Goal: Information Seeking & Learning: Learn about a topic

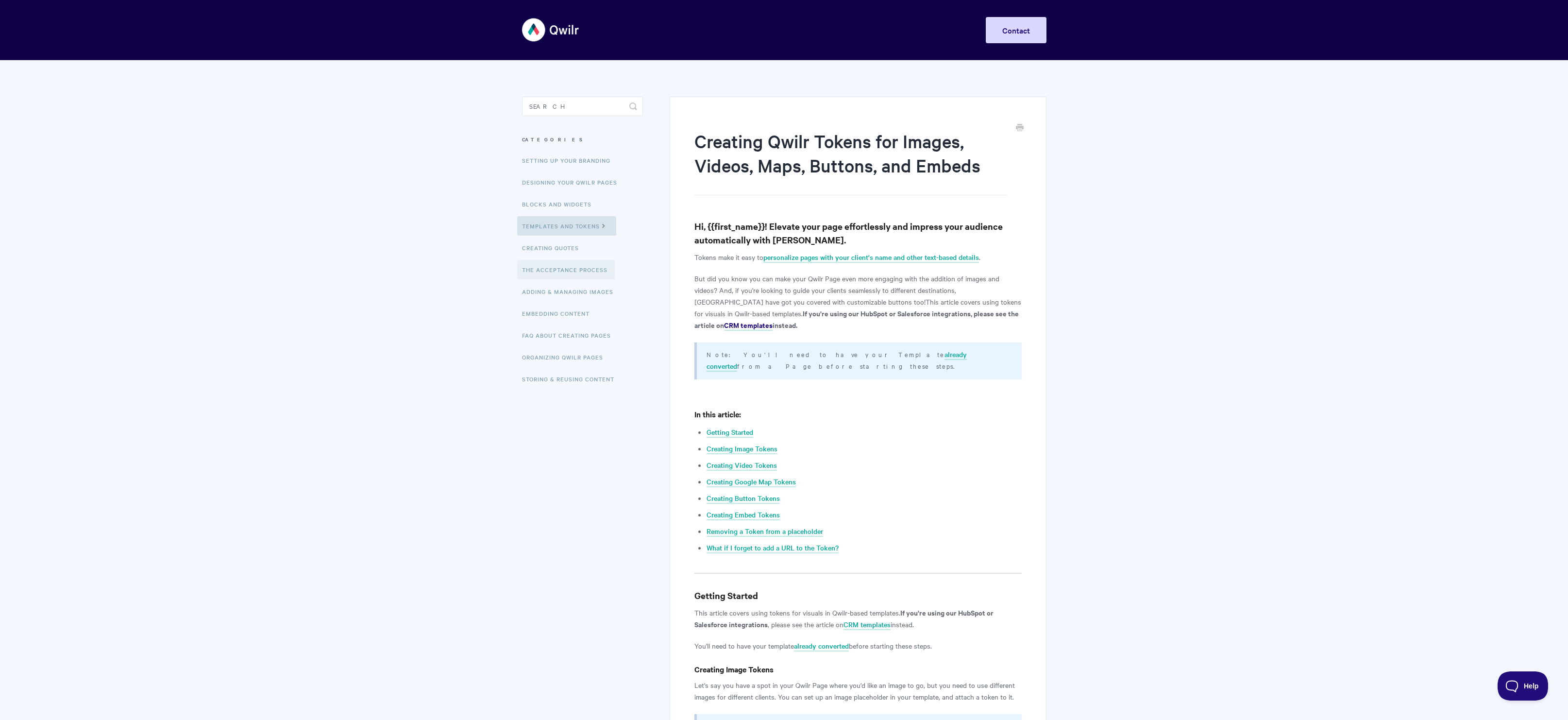
click at [542, 265] on link "The Acceptance Process" at bounding box center [565, 270] width 97 height 19
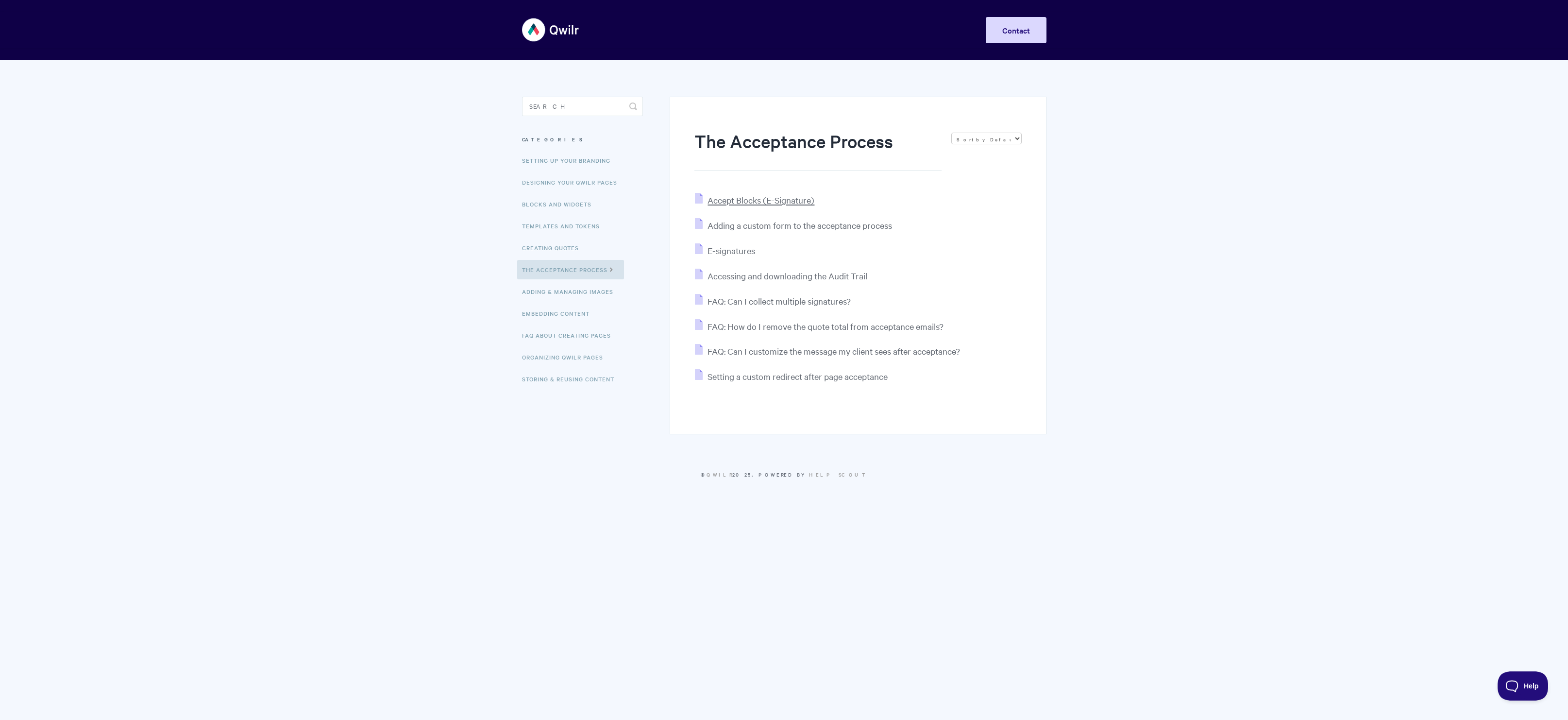
click at [776, 203] on span "Accept Blocks (E-Signature)" at bounding box center [761, 200] width 107 height 11
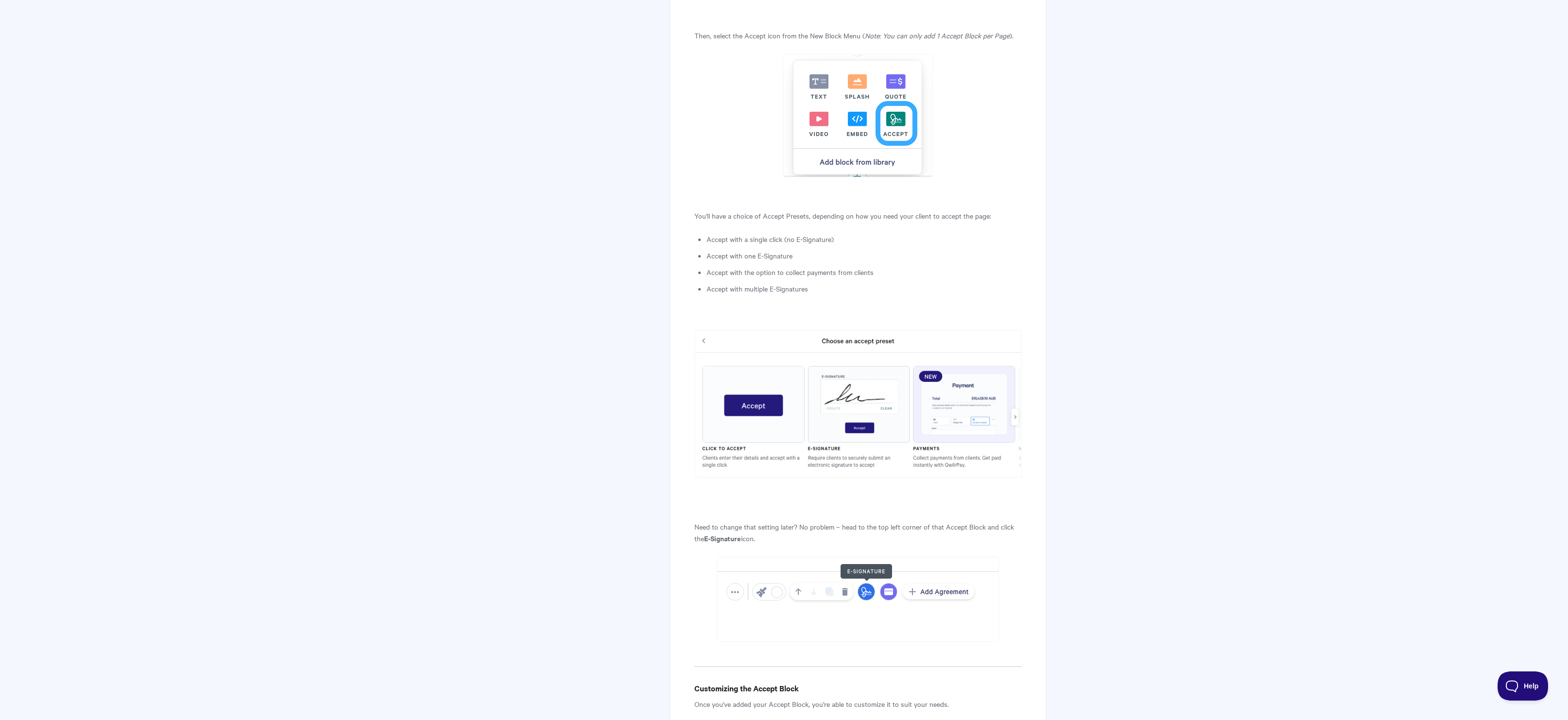
scroll to position [1059, 0]
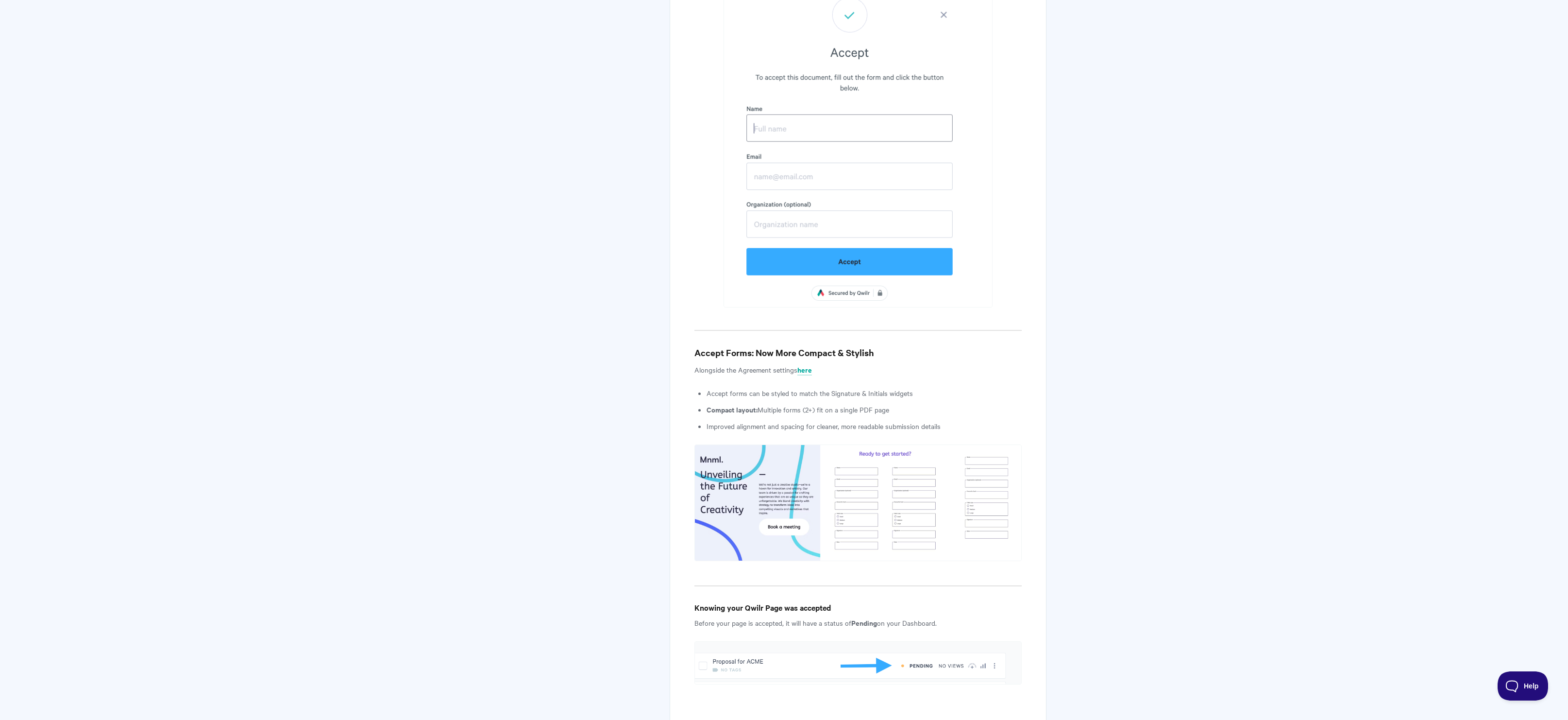
scroll to position [5288, 0]
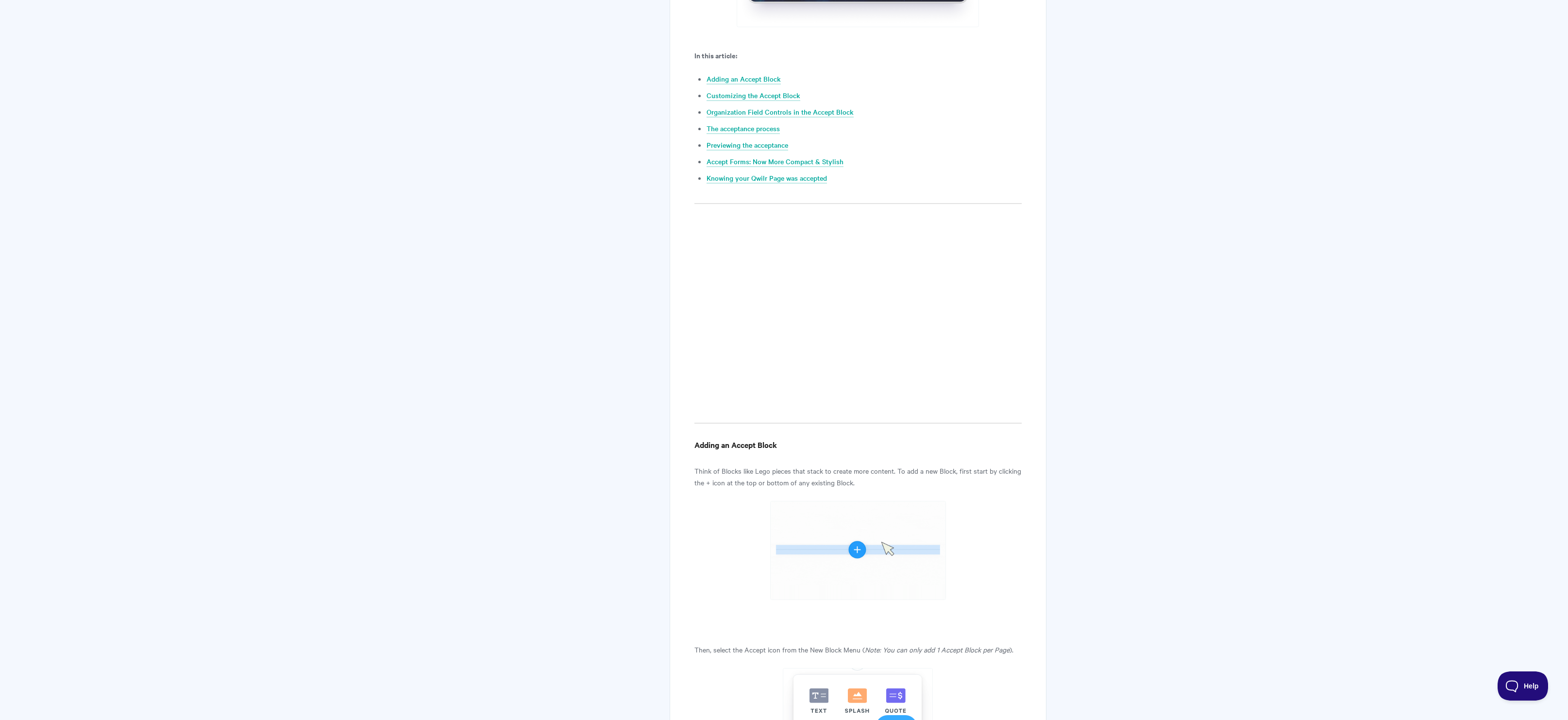
scroll to position [0, 0]
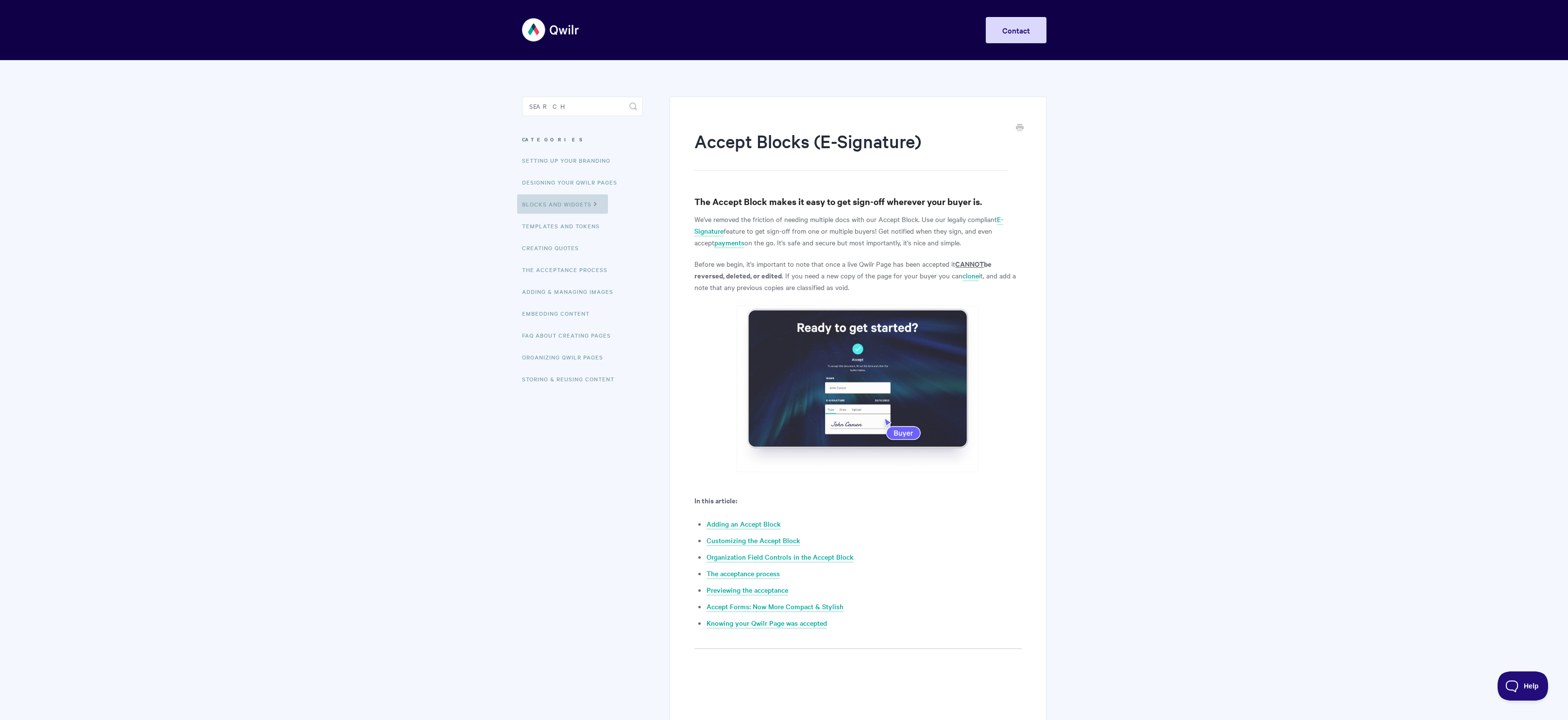
click at [549, 204] on link "Blocks and Widgets" at bounding box center [562, 204] width 91 height 19
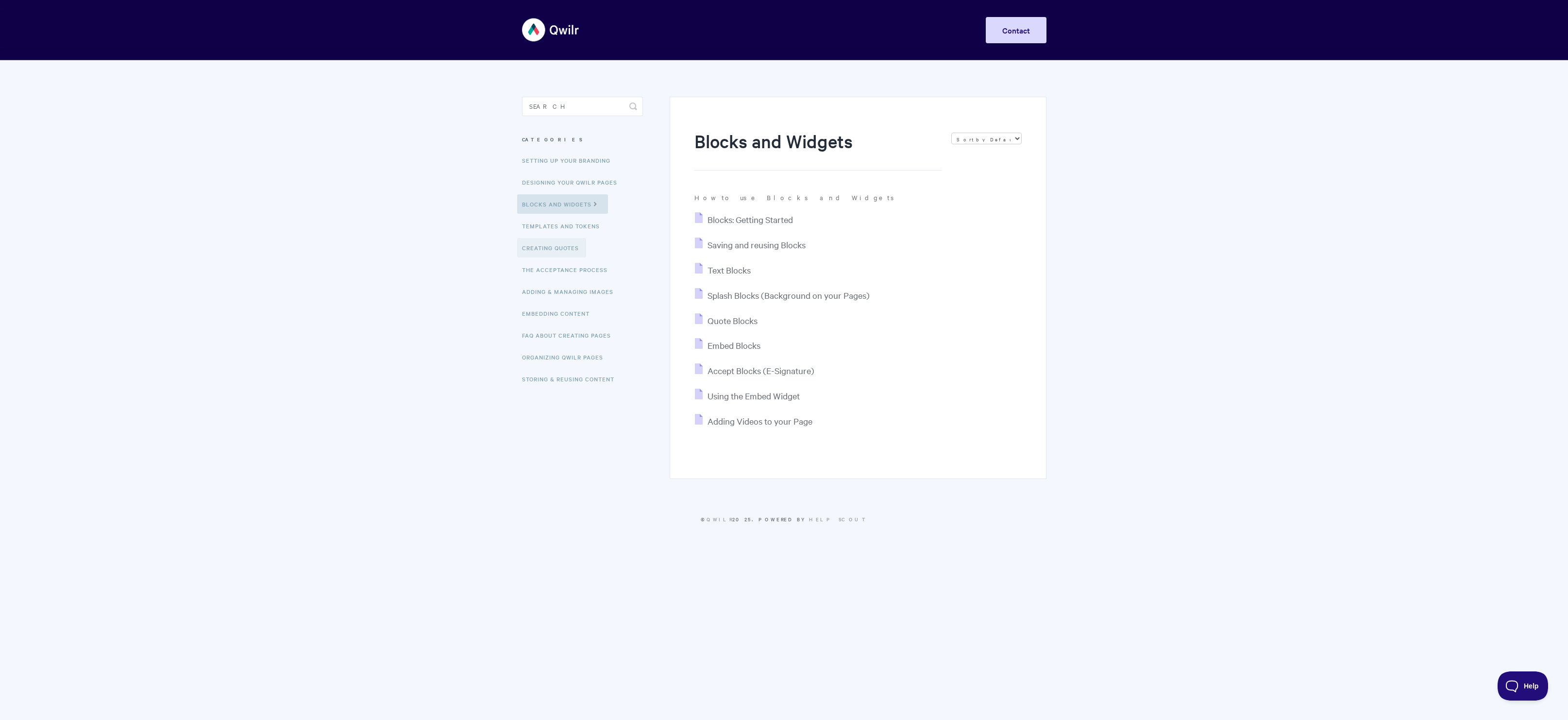
click at [559, 248] on link "Creating Quotes" at bounding box center [552, 248] width 69 height 19
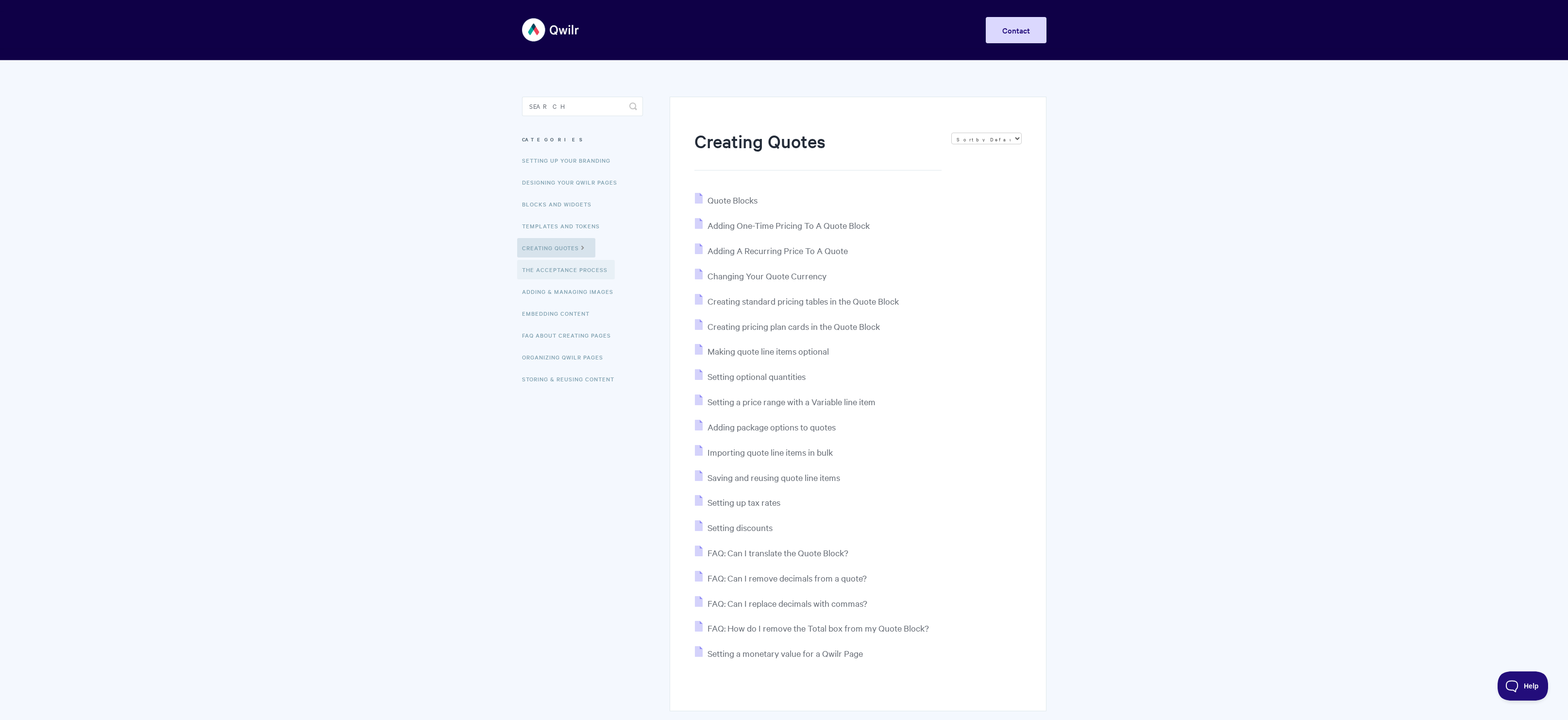
click at [560, 270] on link "The Acceptance Process" at bounding box center [565, 270] width 97 height 19
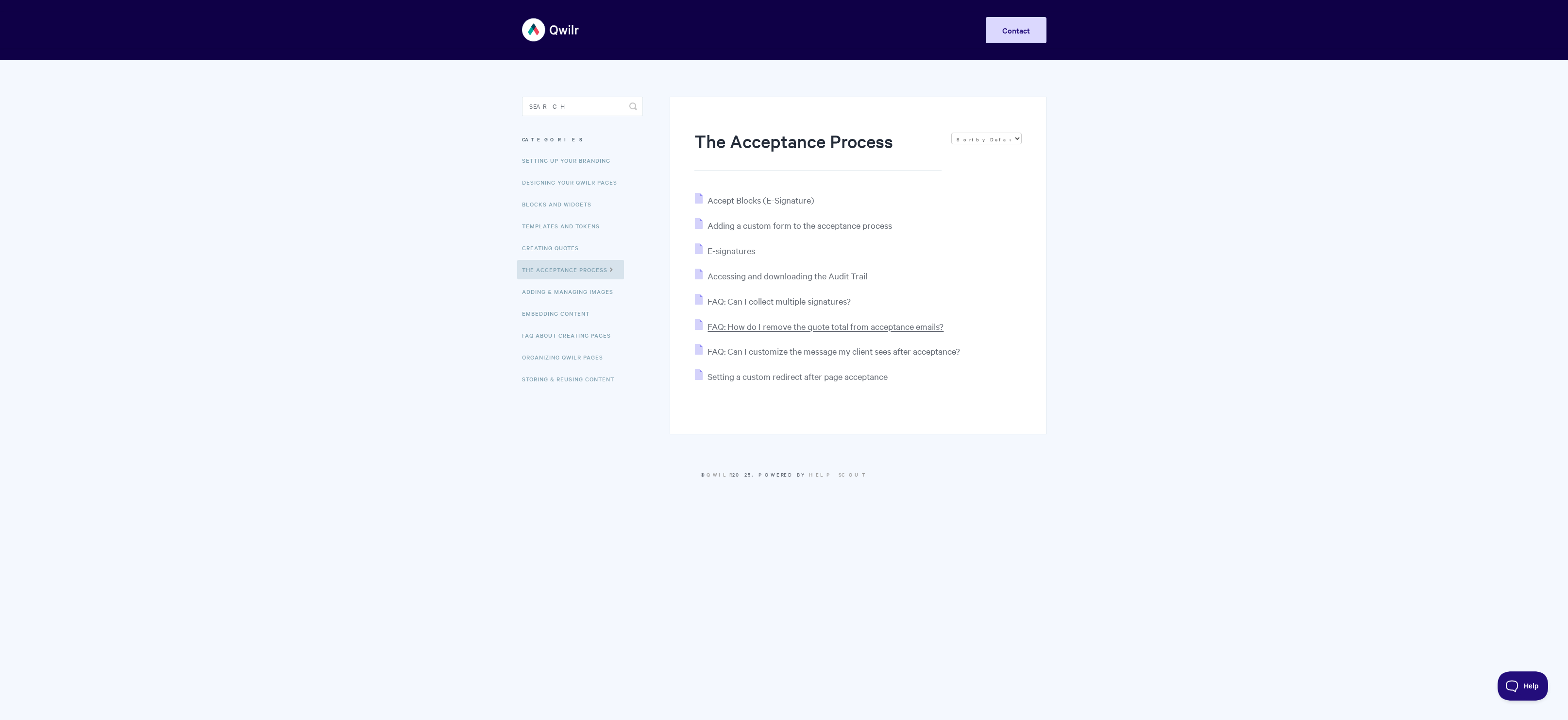
click at [858, 329] on span "FAQ: How do I remove the quote total from acceptance emails?" at bounding box center [825, 326] width 236 height 11
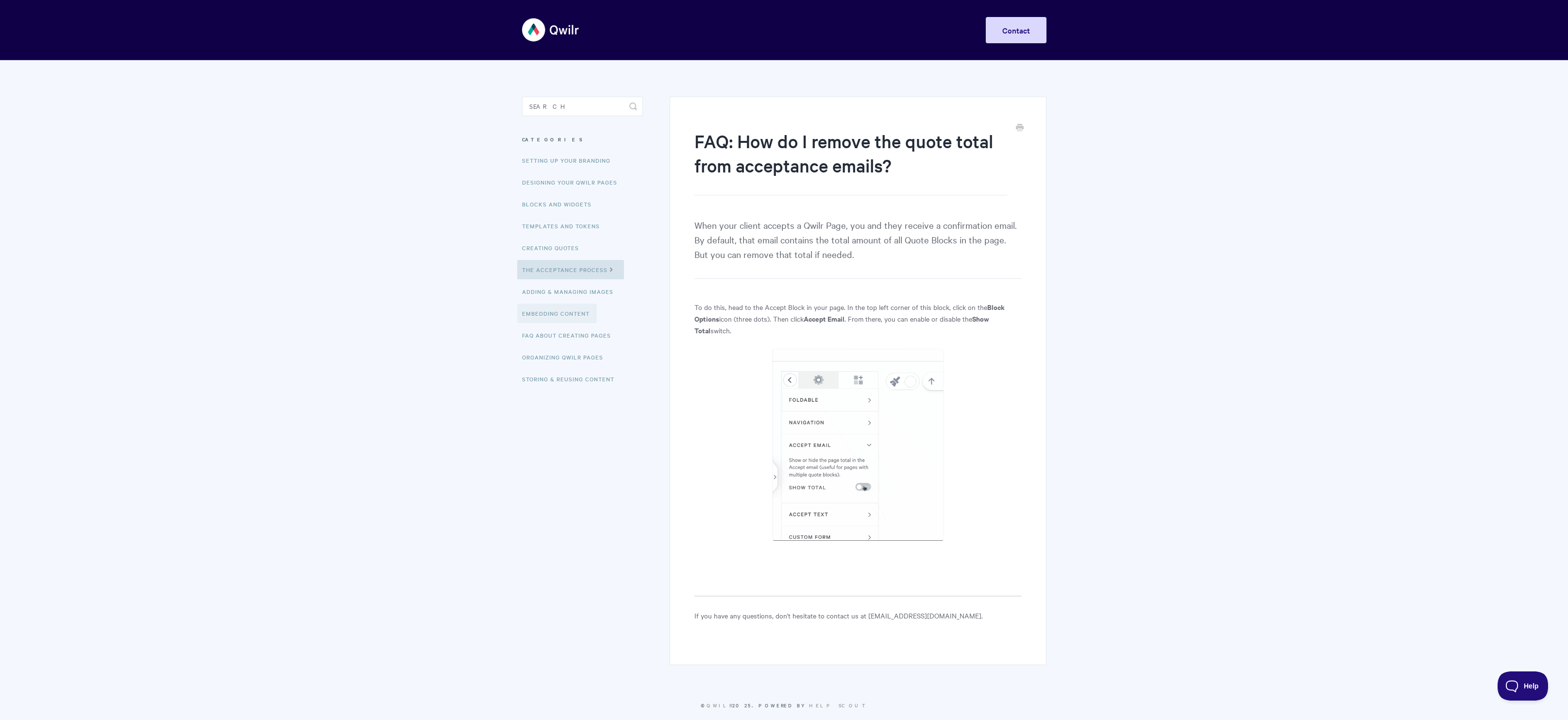
click at [576, 318] on link "Embedding Content" at bounding box center [557, 313] width 80 height 19
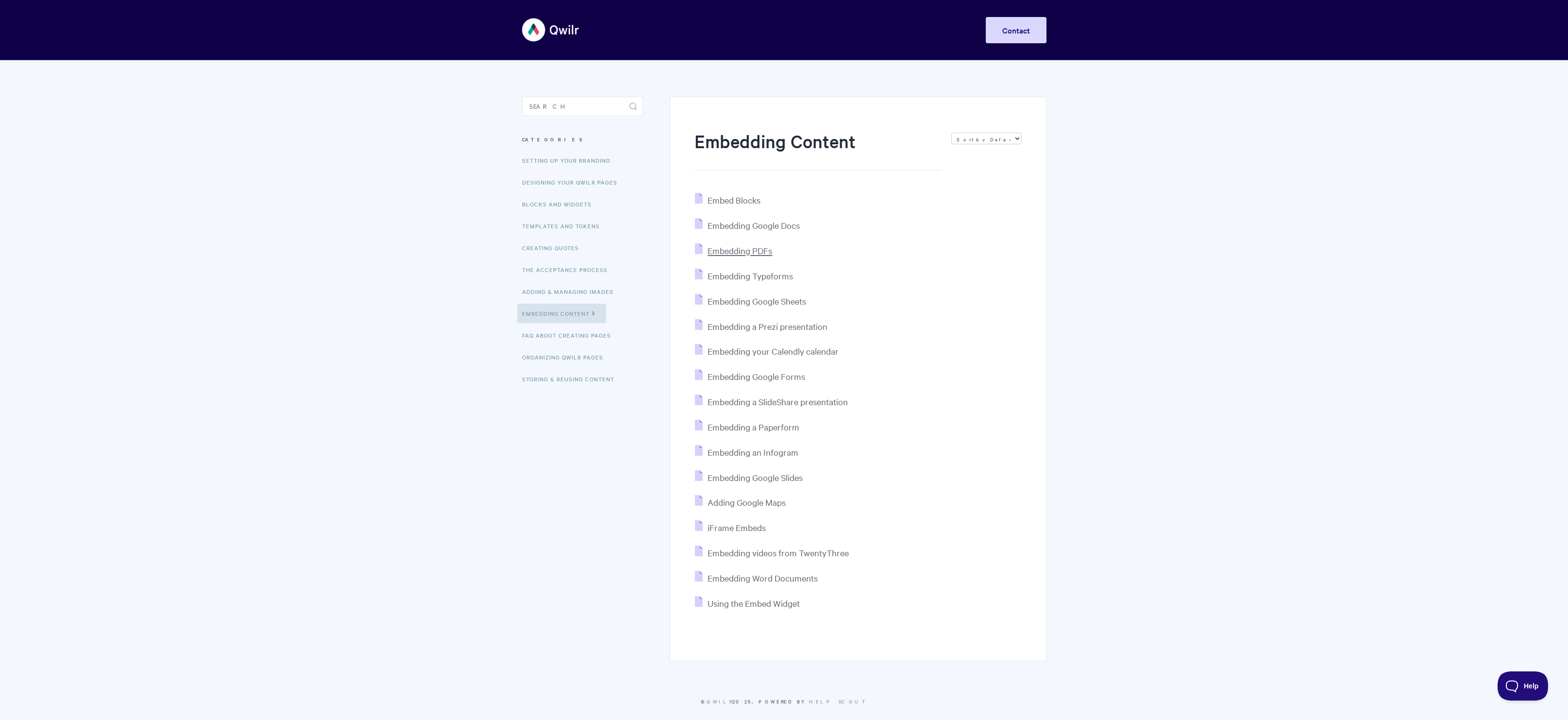
click at [768, 256] on span "Embedding PDFs" at bounding box center [739, 251] width 65 height 11
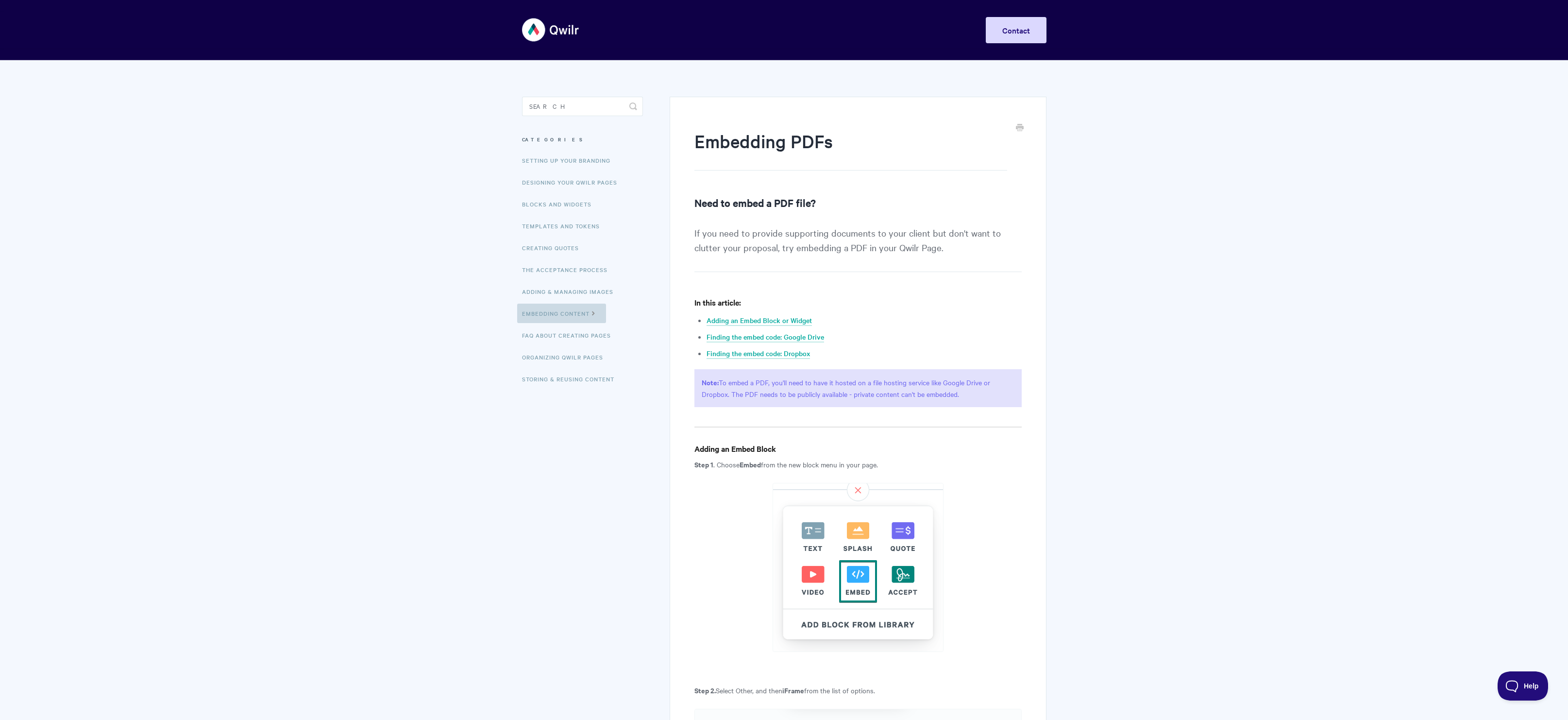
click at [584, 315] on link "Embedding Content" at bounding box center [561, 313] width 89 height 19
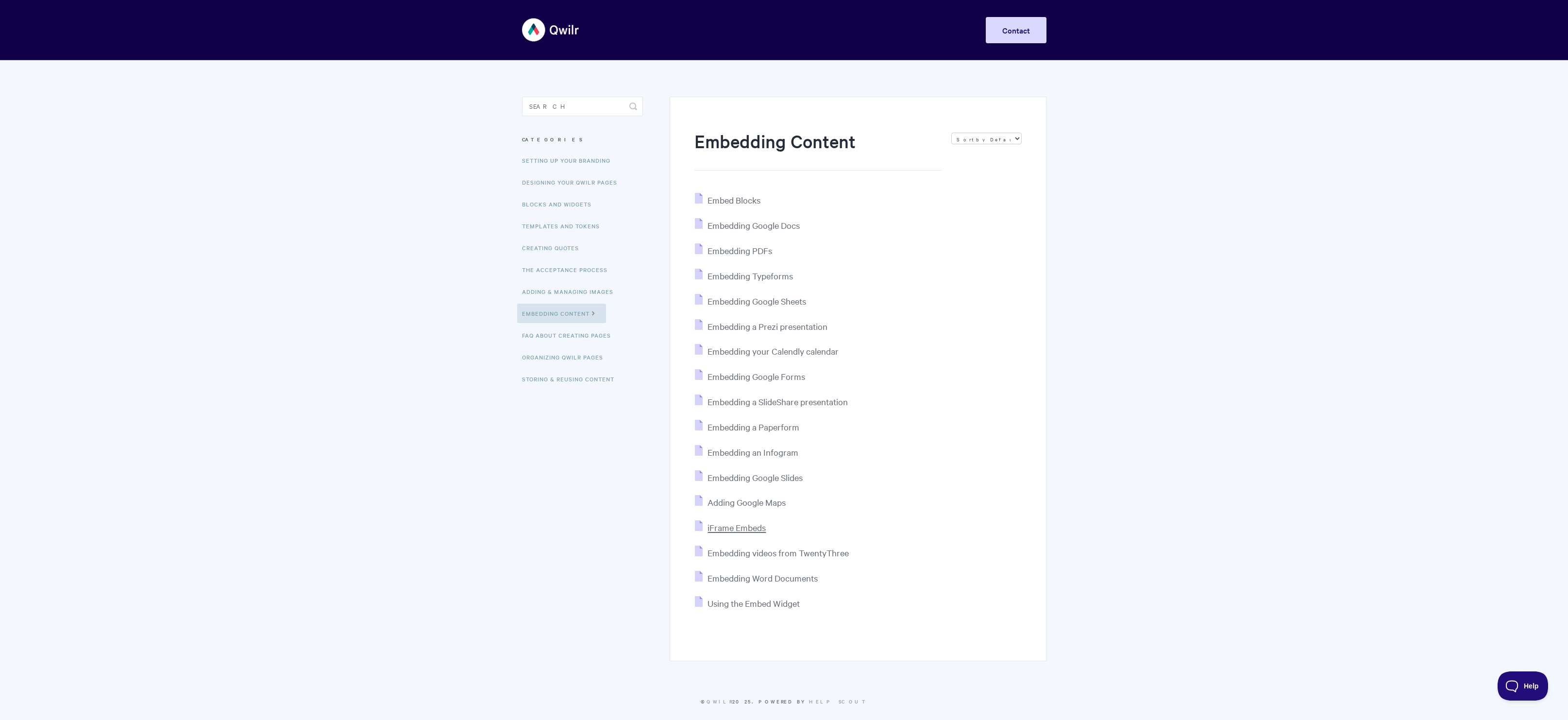
click at [748, 527] on span "iFrame Embeds" at bounding box center [736, 527] width 58 height 11
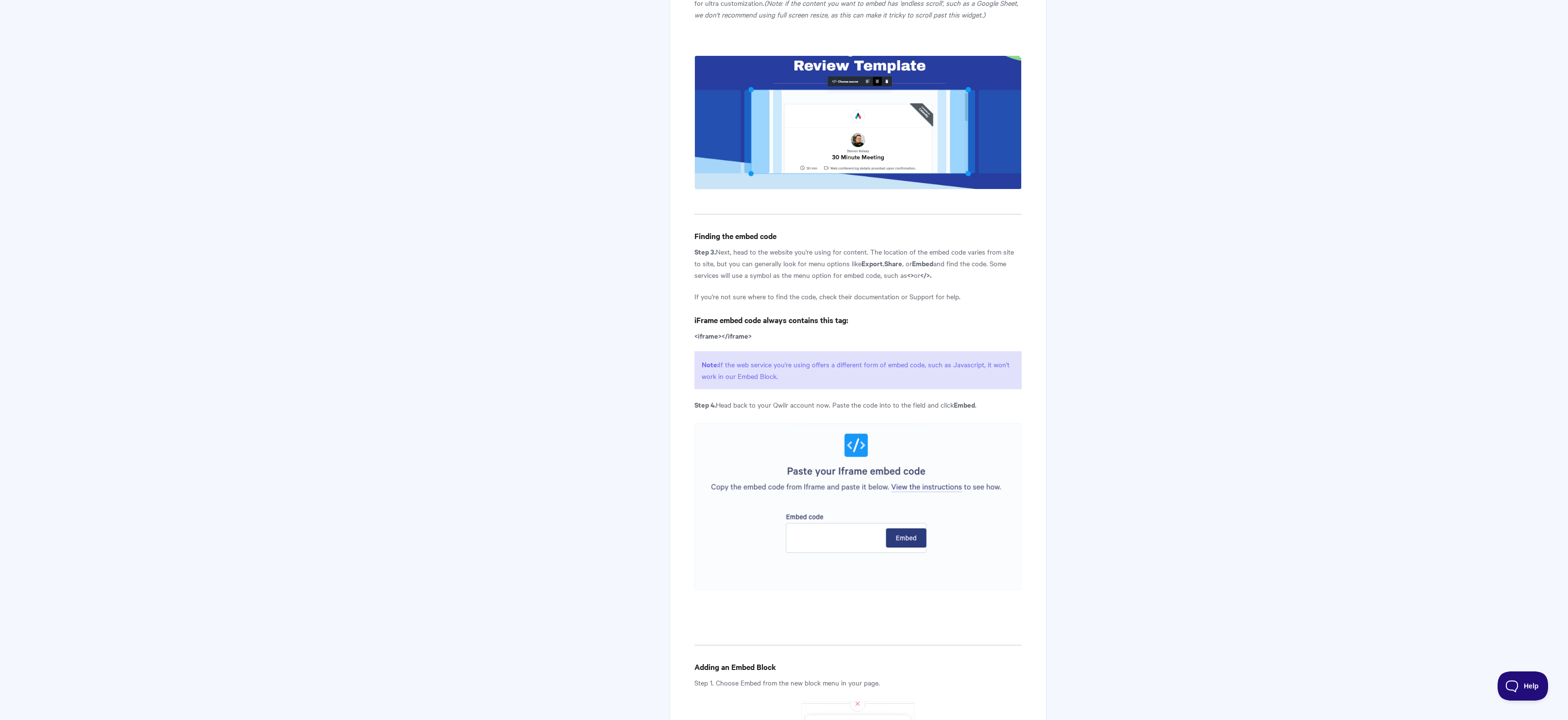
scroll to position [1158, 0]
click at [1155, 361] on body "Toggle Navigation Home Getting Started Creating & Editing Pages Sharing & Analy…" at bounding box center [784, 39] width 1568 height 2394
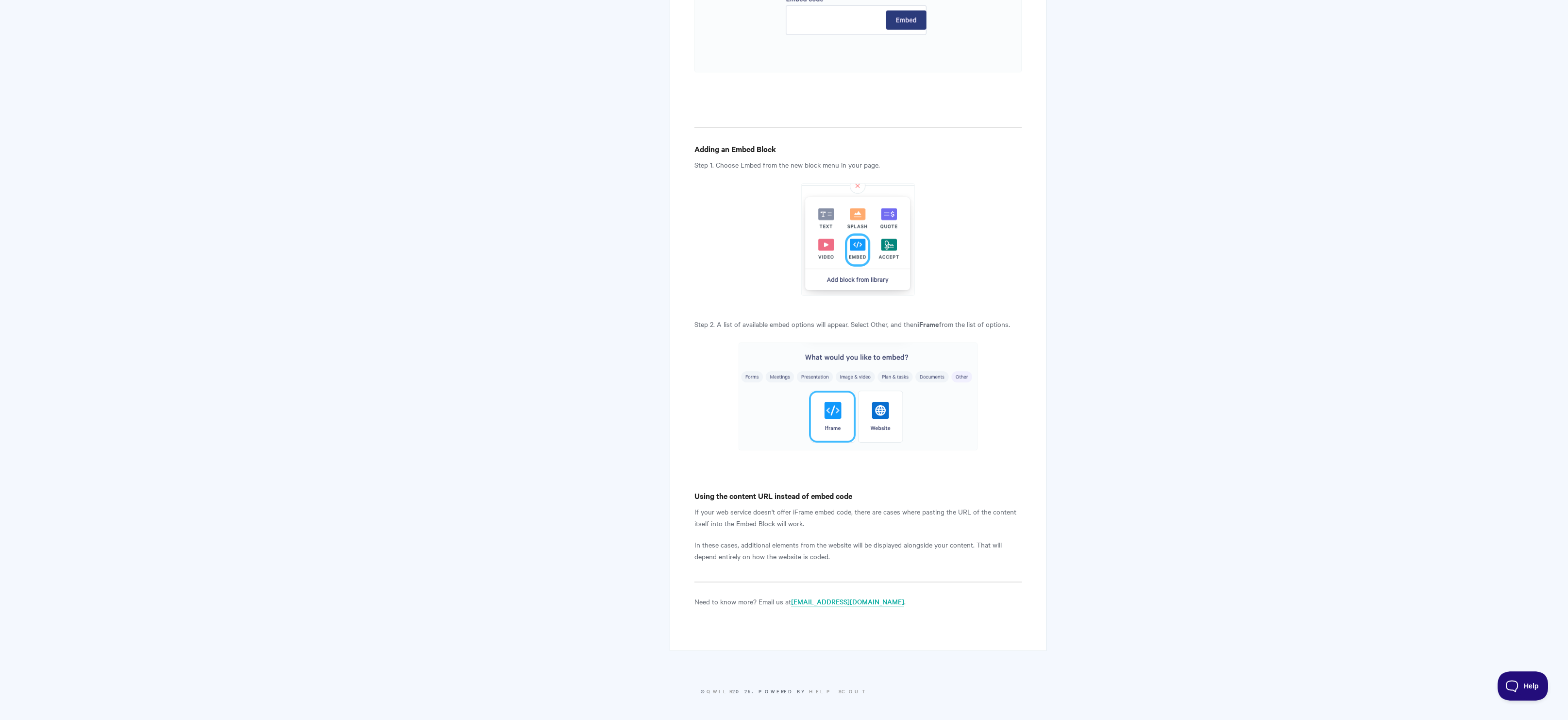
scroll to position [1690, 0]
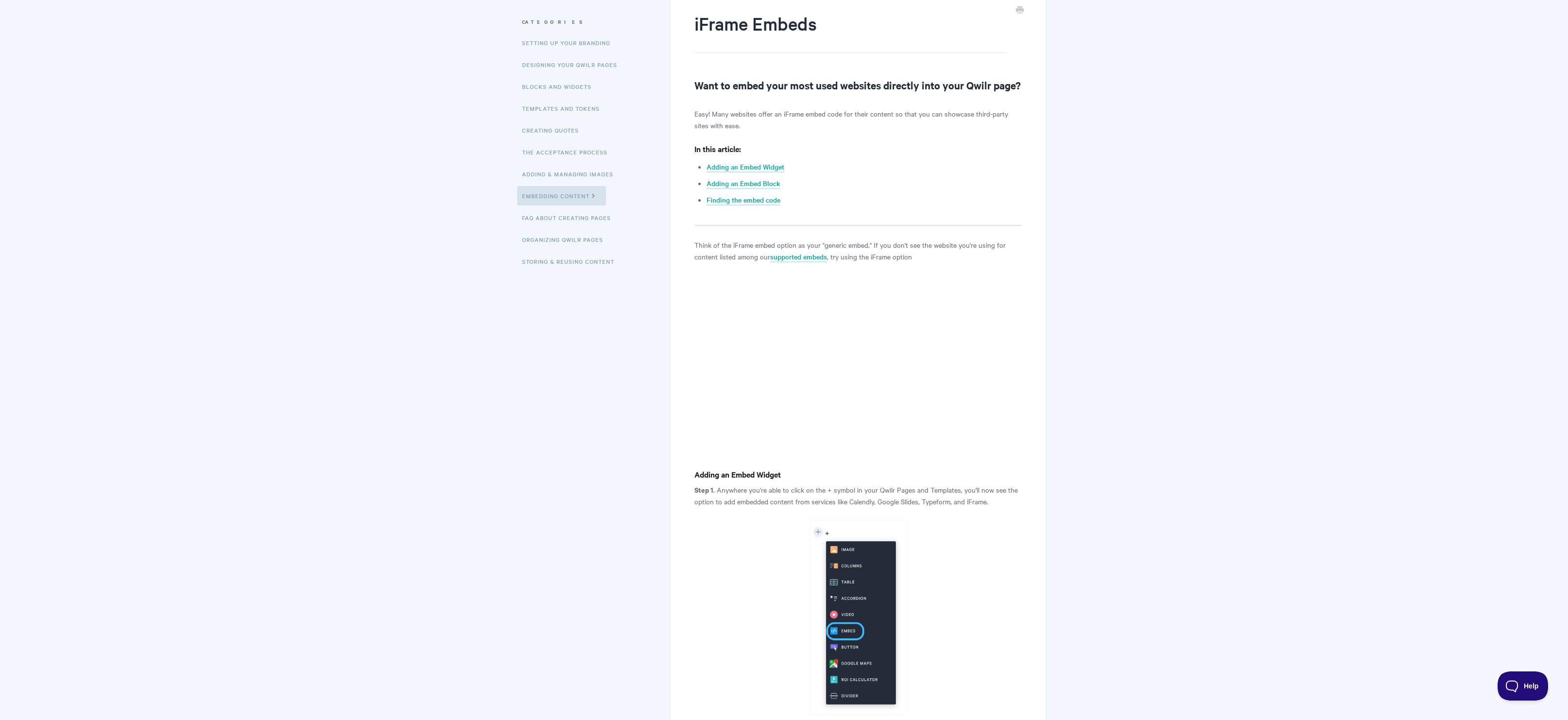
scroll to position [0, 0]
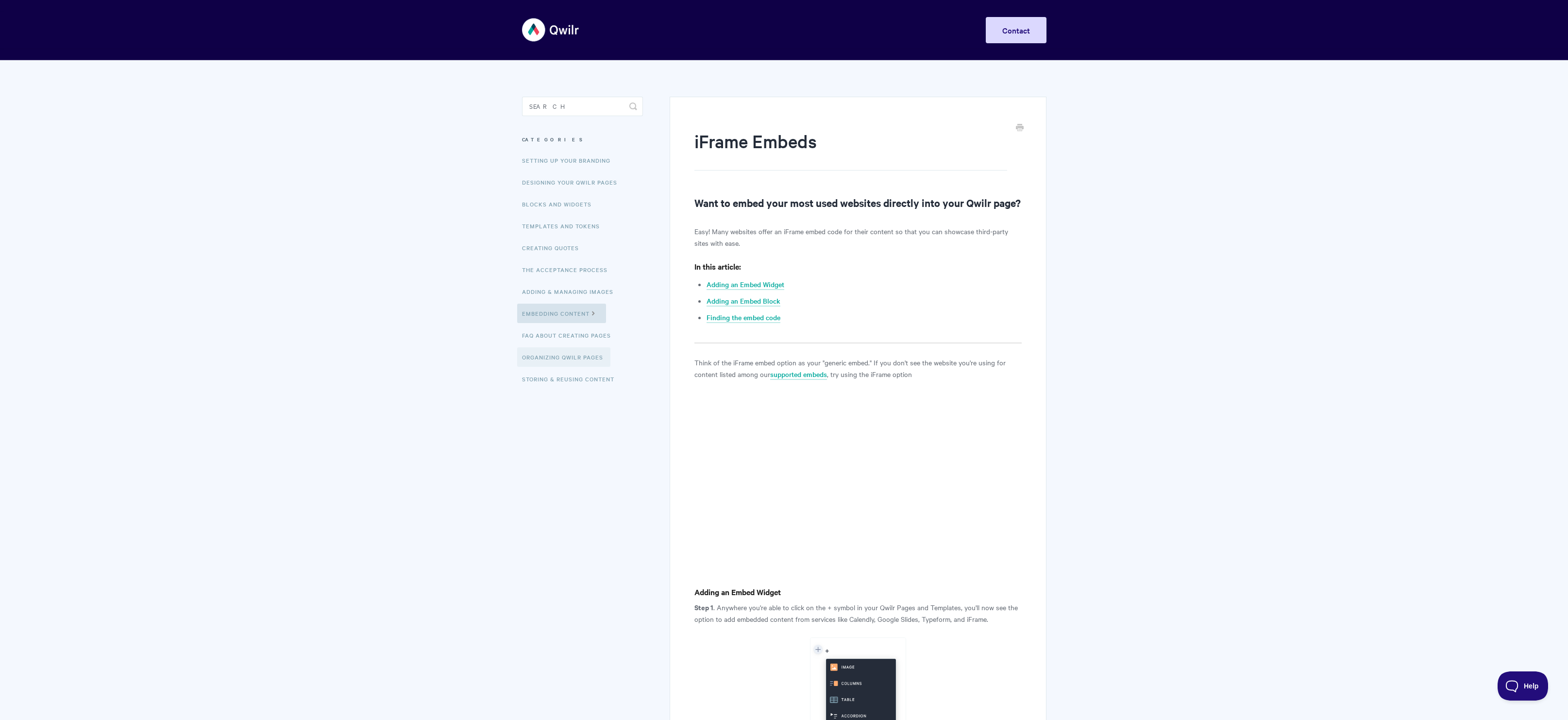
click at [560, 359] on link "Organizing Qwilr Pages" at bounding box center [564, 357] width 93 height 19
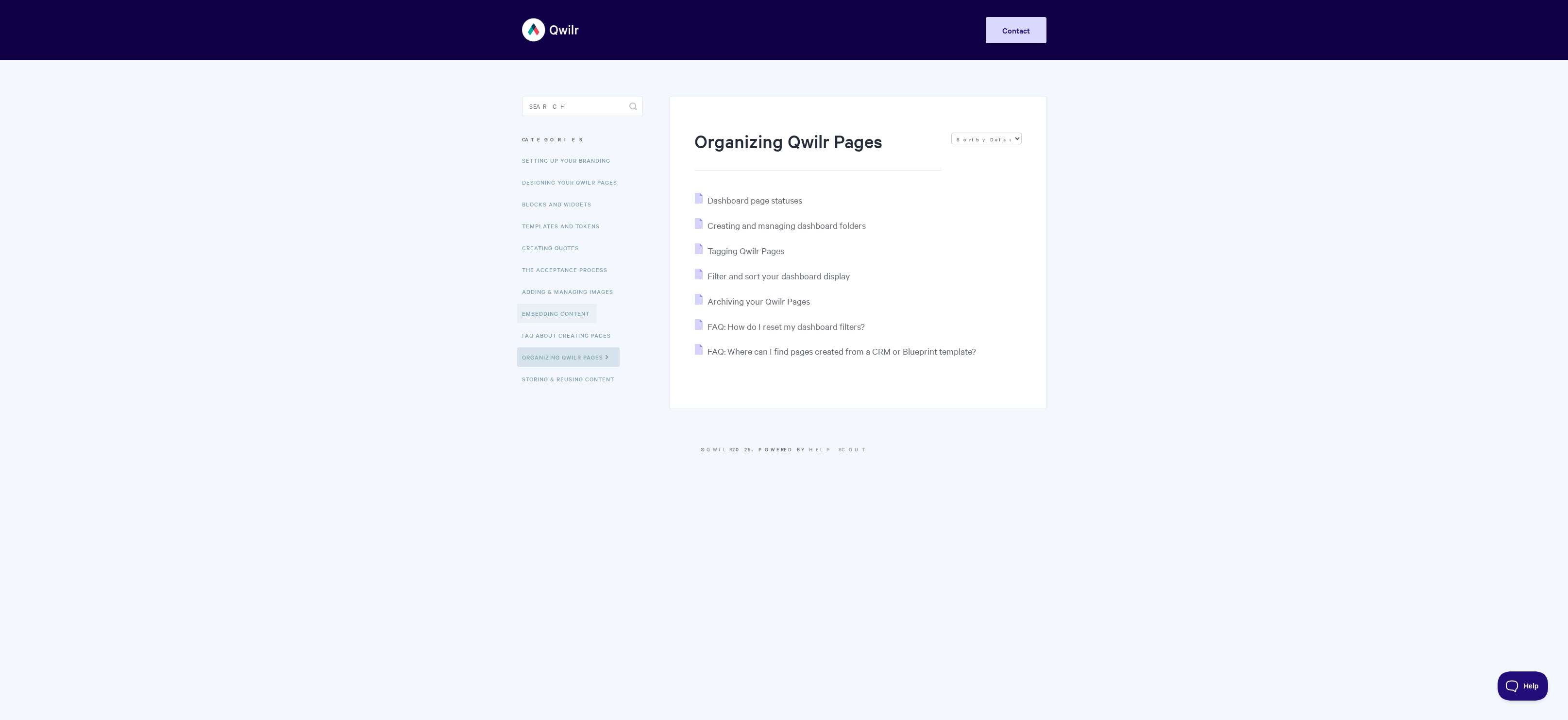
click at [558, 314] on link "Embedding Content" at bounding box center [557, 313] width 80 height 19
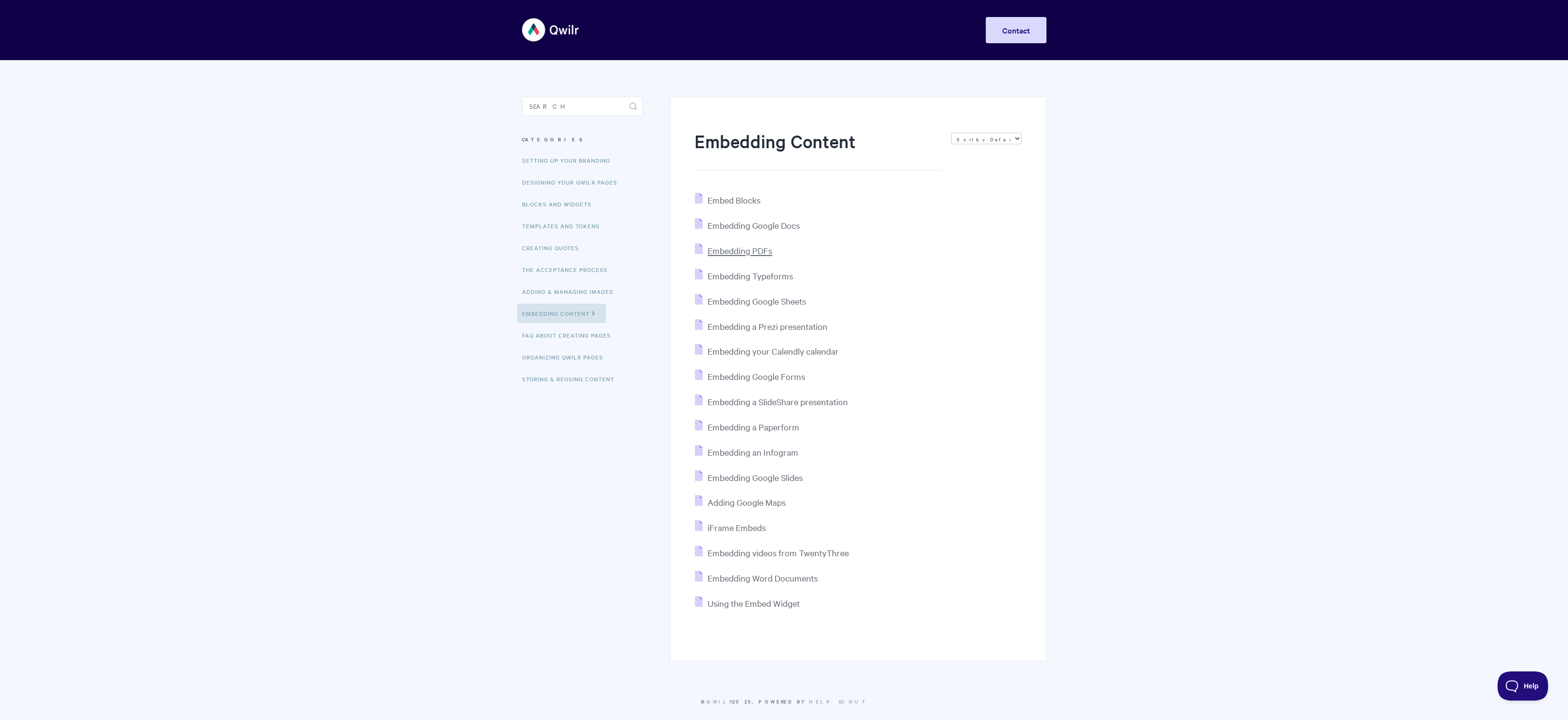
click at [763, 251] on span "Embedding PDFs" at bounding box center [739, 251] width 65 height 11
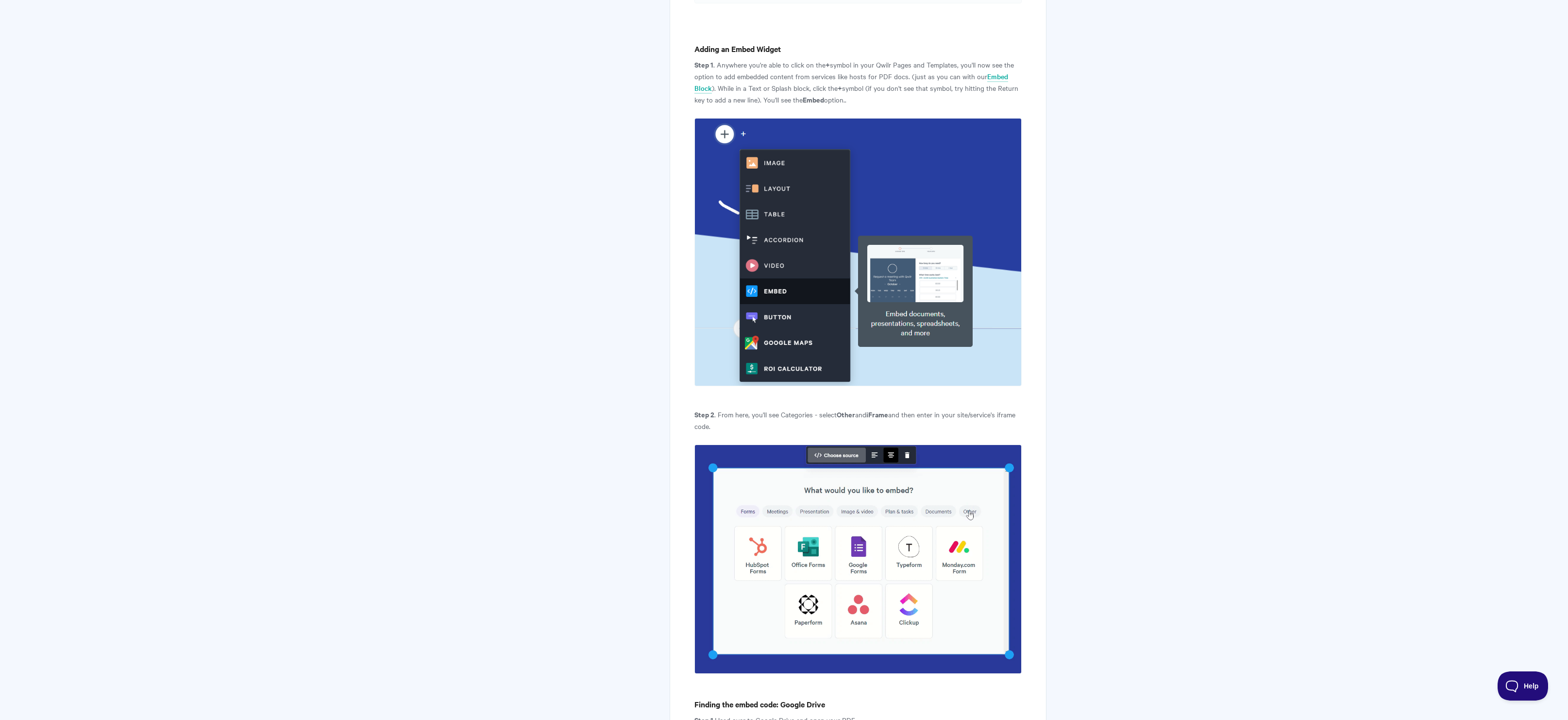
scroll to position [1133, 0]
